Goal: Leave review/rating

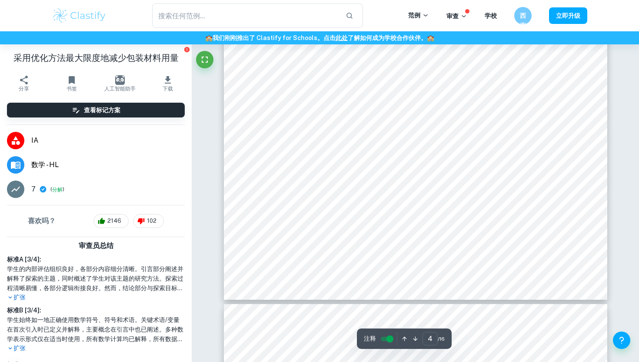
scroll to position [2065, 0]
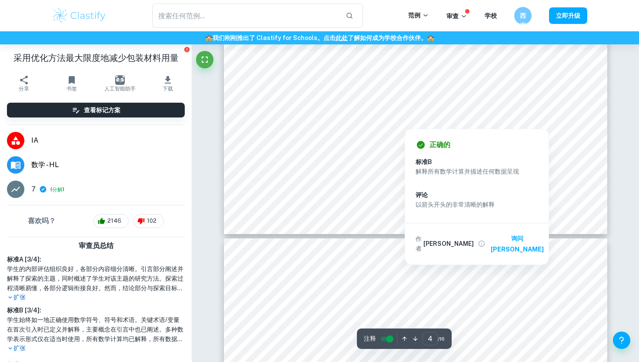
type input "5"
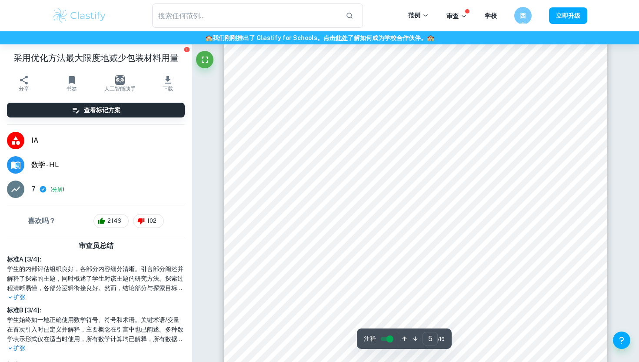
scroll to position [2345, 0]
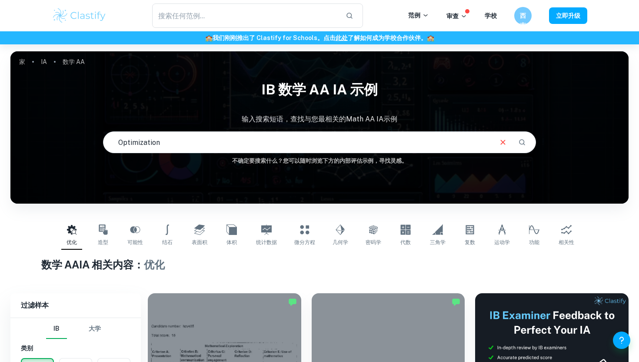
scroll to position [109, 0]
